Goal: Task Accomplishment & Management: Use online tool/utility

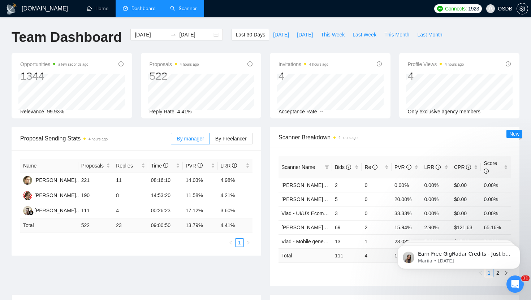
click at [185, 12] on link "Scanner" at bounding box center [183, 8] width 27 height 6
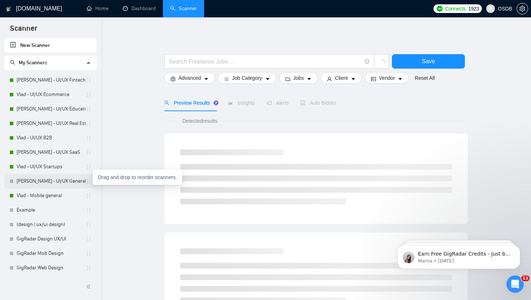
click at [86, 182] on icon "holder" at bounding box center [89, 181] width 6 height 6
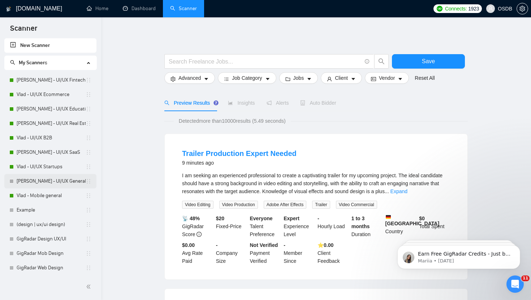
click at [60, 182] on link "[PERSON_NAME] - UI/UX General" at bounding box center [51, 181] width 69 height 14
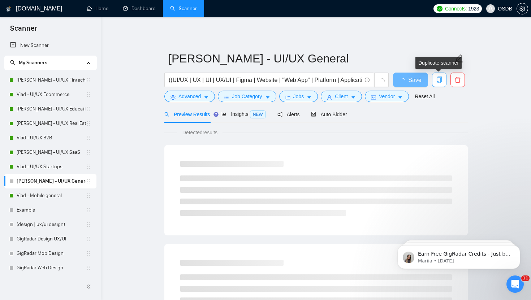
click at [438, 81] on icon "copy" at bounding box center [439, 80] width 6 height 6
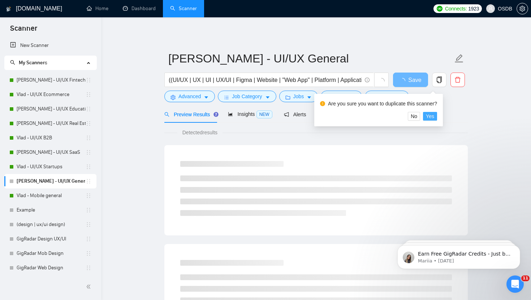
click at [432, 117] on span "Yes" at bounding box center [430, 116] width 8 height 8
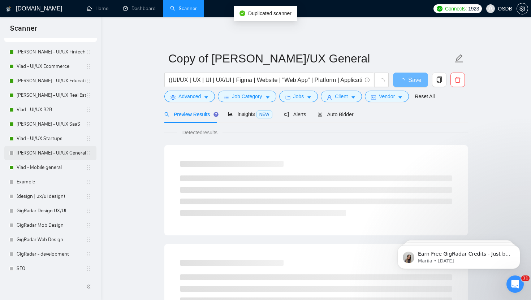
scroll to position [74, 0]
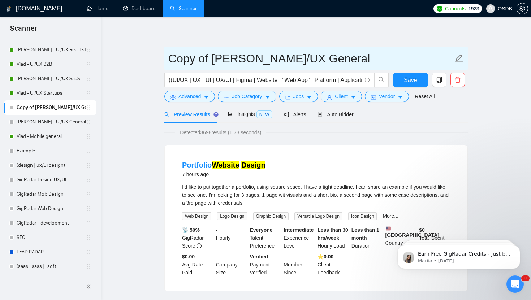
click at [458, 61] on icon "edit" at bounding box center [458, 58] width 9 height 9
drag, startPoint x: 215, startPoint y: 62, endPoint x: 203, endPoint y: 63, distance: 11.9
click at [202, 63] on input "Copy of [PERSON_NAME]/UX General" at bounding box center [310, 58] width 284 height 18
click at [209, 62] on input "Copy of [PERSON_NAME]/UX General" at bounding box center [310, 58] width 284 height 18
drag, startPoint x: 209, startPoint y: 62, endPoint x: 177, endPoint y: 62, distance: 31.8
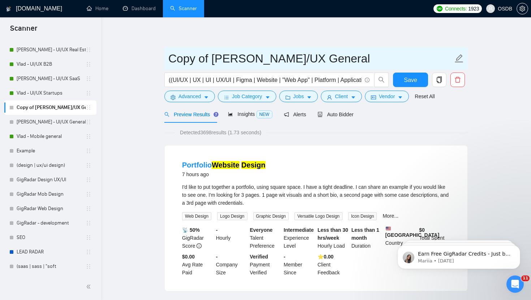
click at [177, 62] on input "Copy of [PERSON_NAME]/UX General" at bounding box center [310, 58] width 284 height 18
drag, startPoint x: 280, startPoint y: 56, endPoint x: 202, endPoint y: 59, distance: 77.7
click at [202, 60] on input "[PERSON_NAME] - UI/UX General" at bounding box center [310, 58] width 284 height 18
type input "Vlad - Websites & Landings"
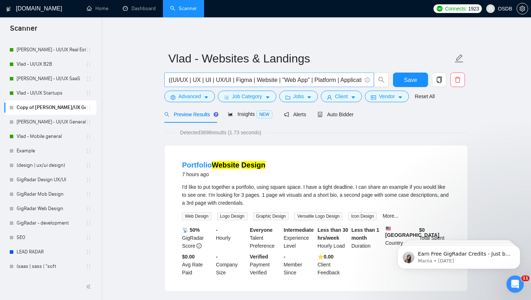
click at [169, 79] on input "((UI/UX | UX | UI | UX/UI | Figma | Website | "Web App" | Platform | Applicatio…" at bounding box center [265, 79] width 193 height 9
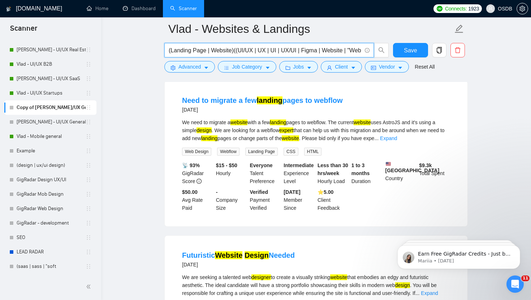
scroll to position [844, 0]
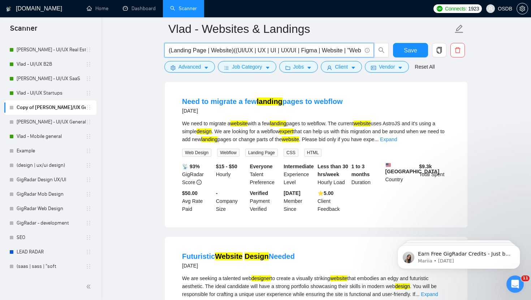
click at [304, 49] on input "(Landing Page | Website)((UI/UX | UX | UI | UX/UI | Figma | Website | "Web App"…" at bounding box center [265, 50] width 193 height 9
click at [232, 51] on input "(Landing Page | Website)((UI/UX | UX | UI | UX/UI | Figma | Website | "Web App"…" at bounding box center [265, 50] width 193 height 9
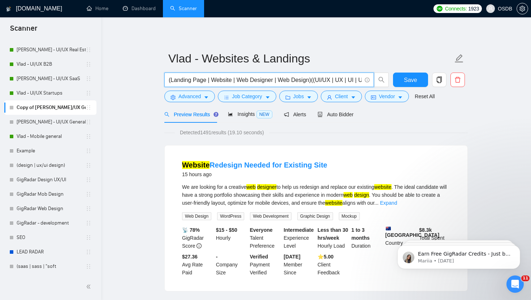
drag, startPoint x: 273, startPoint y: 80, endPoint x: 236, endPoint y: 81, distance: 36.8
click at [236, 81] on input "(Landing Page | Website | Web Designer | Web Design)((UI/UX | UX | UI | UX/UI |…" at bounding box center [265, 79] width 193 height 9
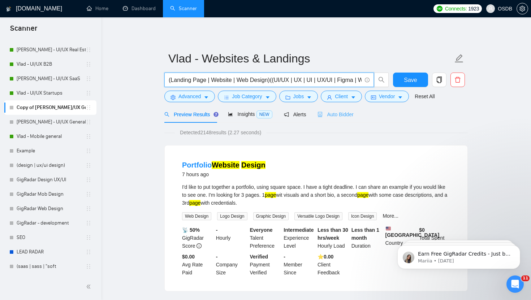
type input "(Landing Page | Website | Web Design)((UI/UX | UX | UI | UX/UI | Figma | Websit…"
click at [343, 116] on span "Auto Bidder" at bounding box center [335, 115] width 36 height 6
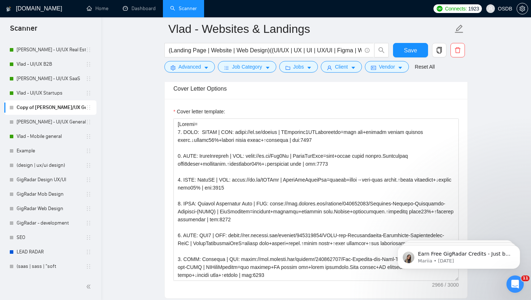
scroll to position [0, 0]
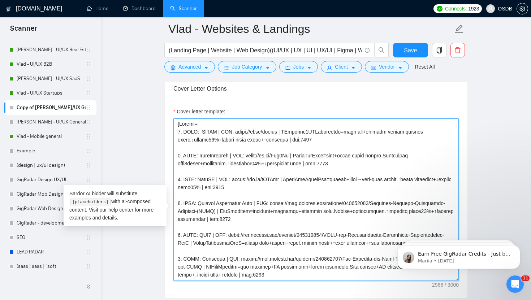
drag, startPoint x: 178, startPoint y: 145, endPoint x: 262, endPoint y: 258, distance: 141.6
click at [262, 258] on textarea "Cover letter template:" at bounding box center [315, 199] width 285 height 162
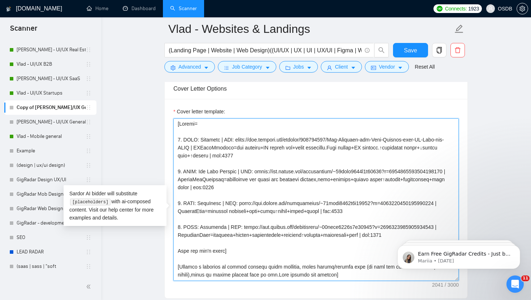
drag, startPoint x: 281, startPoint y: 166, endPoint x: 176, endPoint y: 152, distance: 106.0
click at [175, 152] on textarea "Cover letter template:" at bounding box center [315, 199] width 285 height 162
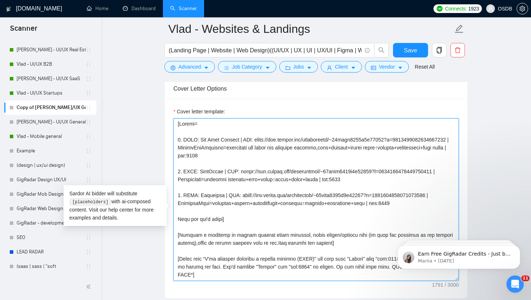
click at [180, 151] on textarea "Cover letter template:" at bounding box center [315, 199] width 285 height 162
click at [181, 184] on textarea "Cover letter template:" at bounding box center [315, 199] width 285 height 162
click at [180, 207] on textarea "Cover letter template:" at bounding box center [315, 199] width 285 height 162
click at [388, 214] on textarea "Cover letter template:" at bounding box center [315, 199] width 285 height 162
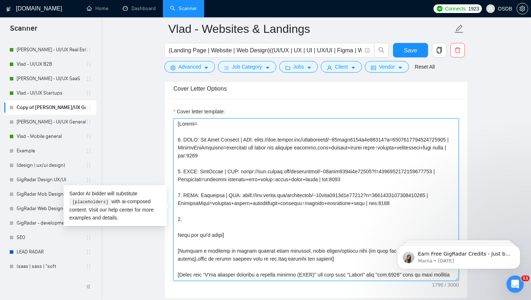
drag, startPoint x: 177, startPoint y: 208, endPoint x: 293, endPoint y: 226, distance: 117.9
click at [293, 226] on textarea "Cover letter template:" at bounding box center [315, 199] width 285 height 162
click at [253, 232] on textarea "Cover letter template:" at bounding box center [315, 199] width 285 height 162
paste textarea "3. CLNT: Respectra | URL: [URL][DOMAIN_NAME] | TacticalSite=training+signup+tes…"
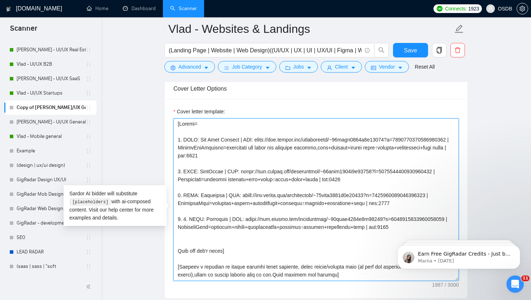
click at [189, 231] on textarea "Cover letter template:" at bounding box center [315, 199] width 285 height 162
drag, startPoint x: 222, startPoint y: 231, endPoint x: 200, endPoint y: 231, distance: 21.7
click at [200, 231] on textarea "Cover letter template:" at bounding box center [315, 199] width 285 height 162
type textarea "[Loremi= 9. DOLO: Sit Amet Consect | ADI: elits://doe.tempor.inc/utlaboreetd/~3…"
